Goal: Go to known website: Go to known website

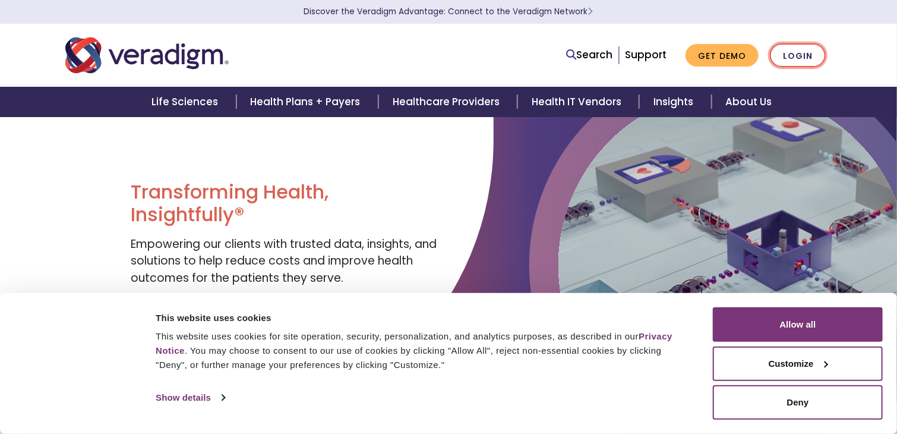
click at [813, 47] on link "Login" at bounding box center [798, 55] width 56 height 24
